Goal: Task Accomplishment & Management: Manage account settings

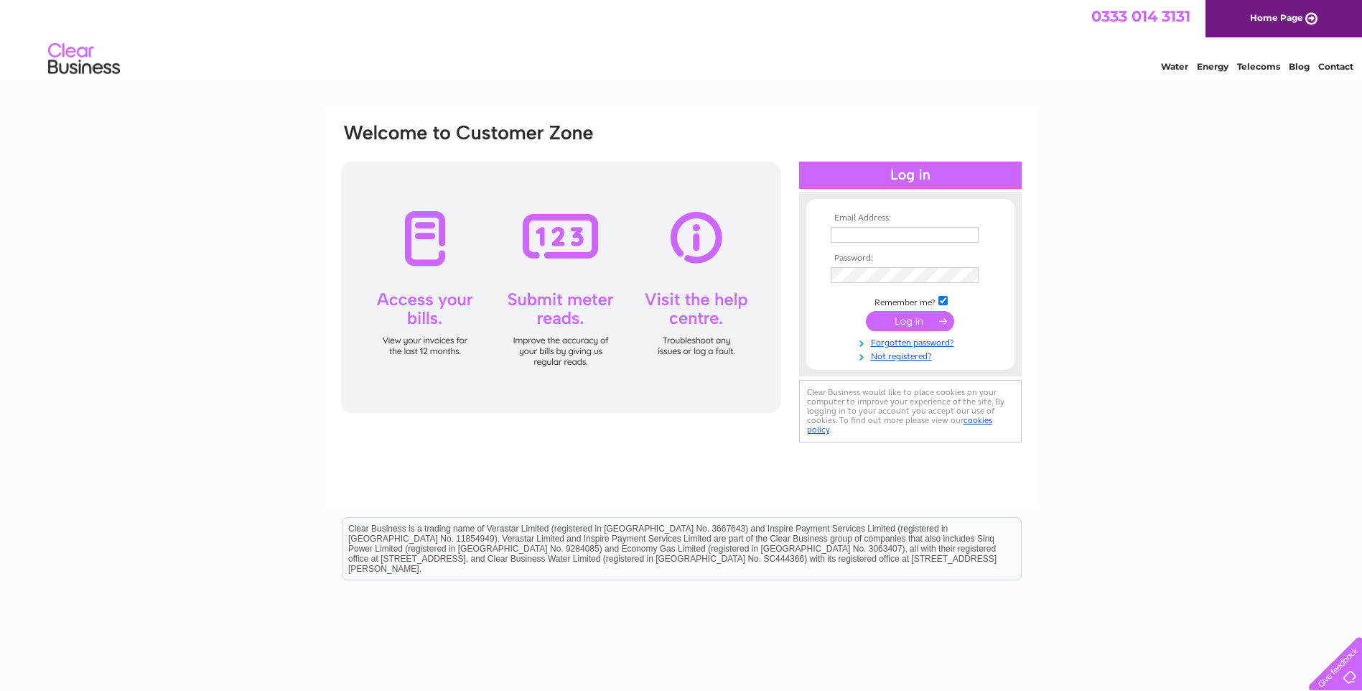
type input "[EMAIL_ADDRESS][DOMAIN_NAME]"
click at [921, 320] on input "submit" at bounding box center [910, 321] width 88 height 20
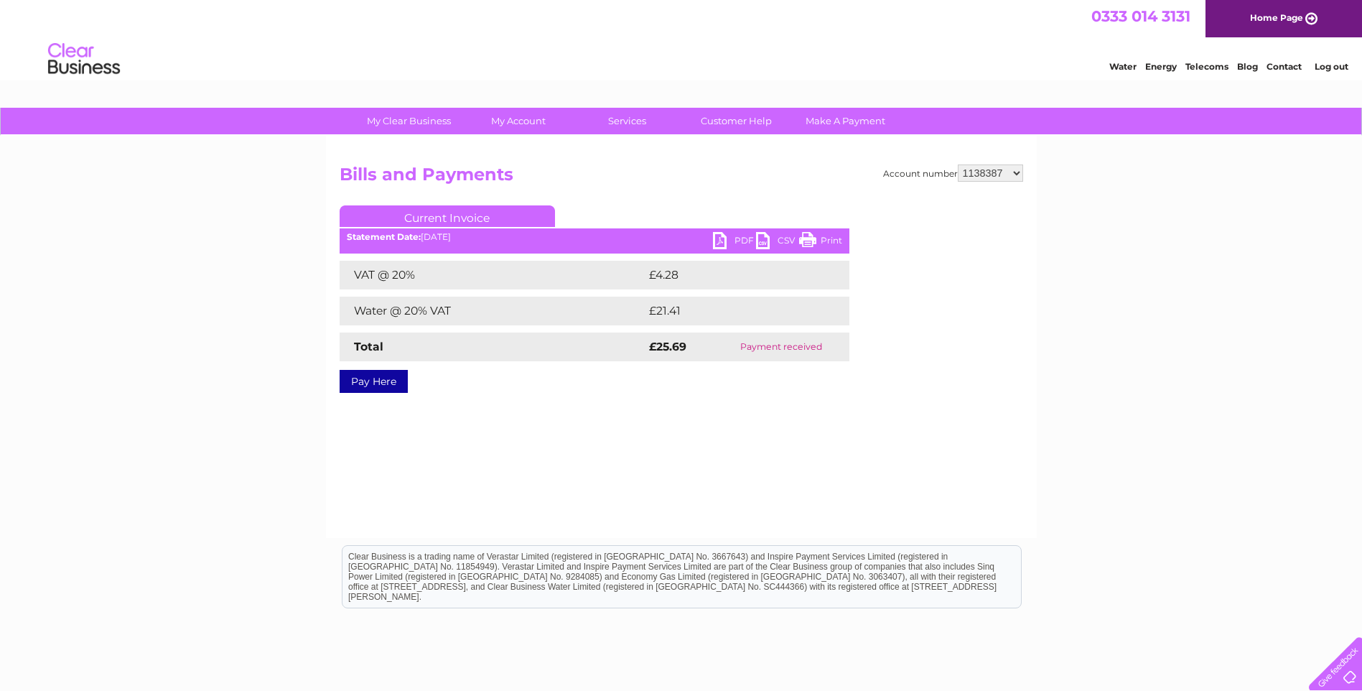
click at [986, 167] on select "1138387 30308188" at bounding box center [990, 172] width 65 height 17
click at [958, 164] on select "1138387 30308188" at bounding box center [990, 172] width 65 height 17
click at [977, 175] on select "1138387 30308188" at bounding box center [990, 172] width 65 height 17
select select "1138387"
click at [958, 164] on select "1138387 30308188" at bounding box center [990, 172] width 65 height 17
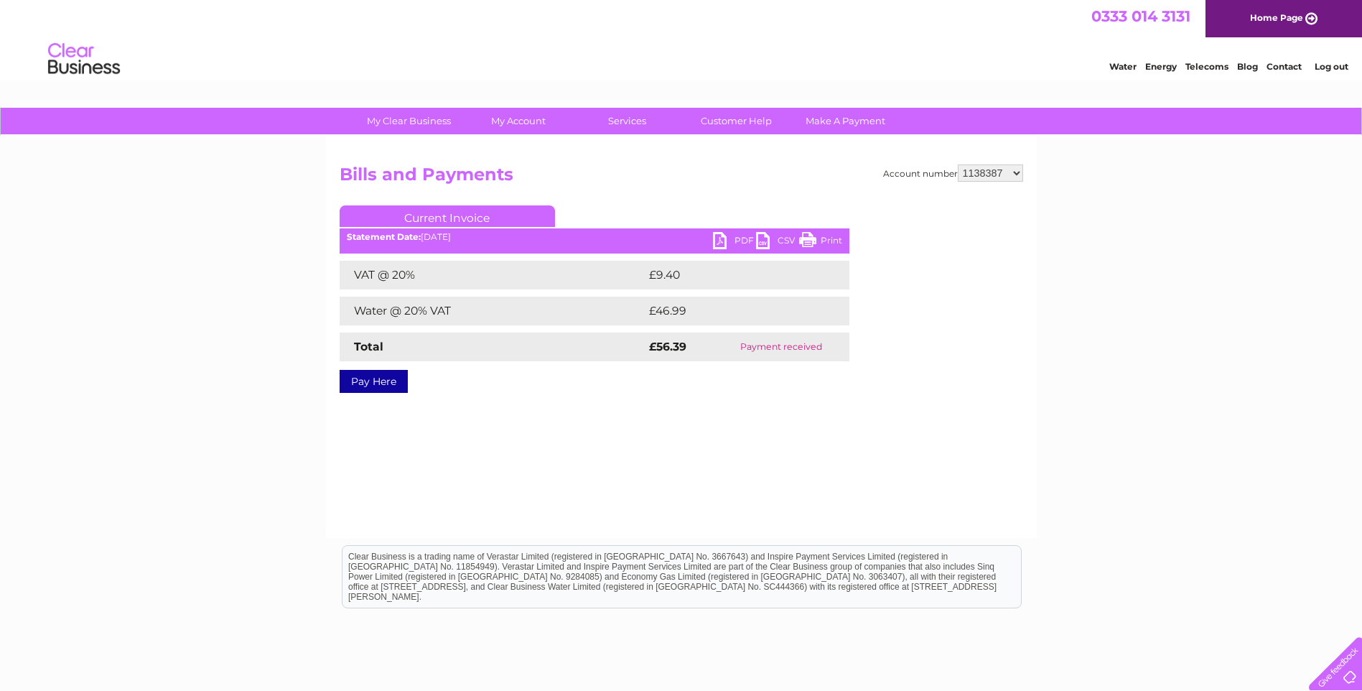
click at [1325, 67] on link "Log out" at bounding box center [1331, 66] width 34 height 11
